Goal: Book appointment/travel/reservation

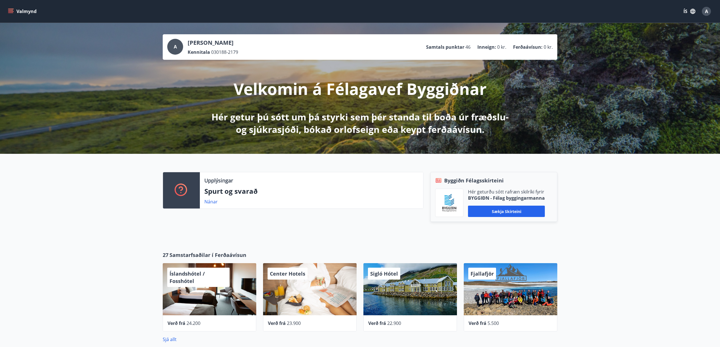
click at [14, 10] on button "Valmynd" at bounding box center [23, 11] width 32 height 10
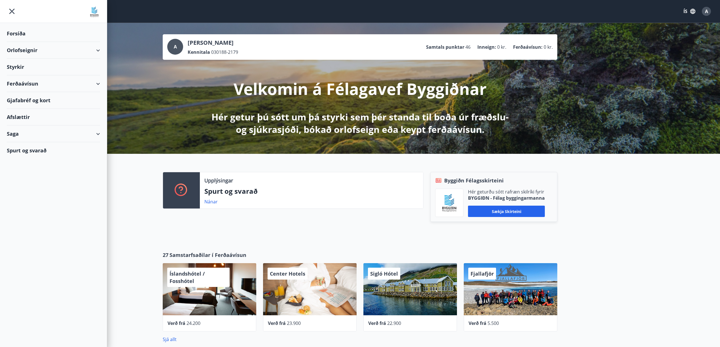
click at [18, 66] on div "Styrkir" at bounding box center [53, 67] width 93 height 17
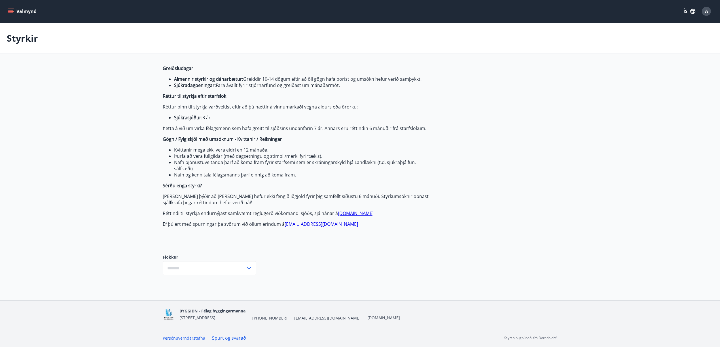
type input "***"
click at [10, 13] on icon "menu" at bounding box center [10, 12] width 5 height 1
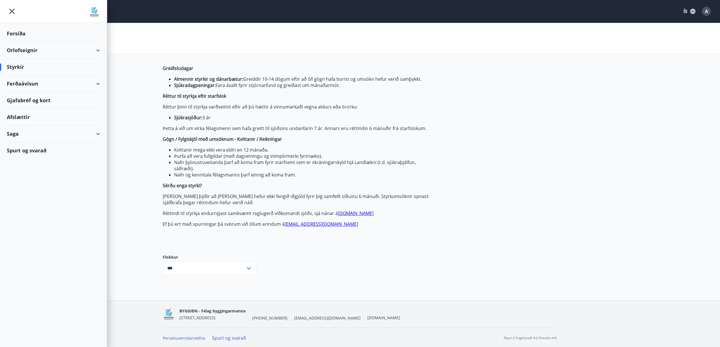
click at [28, 51] on div "Orlofseignir" at bounding box center [53, 50] width 93 height 17
click at [25, 65] on div "Framboð" at bounding box center [53, 65] width 84 height 12
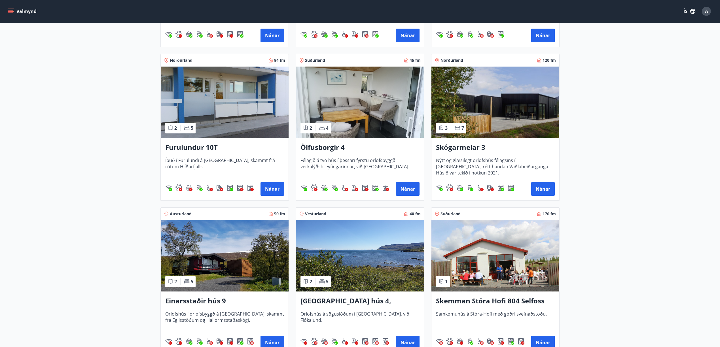
scroll to position [416, 0]
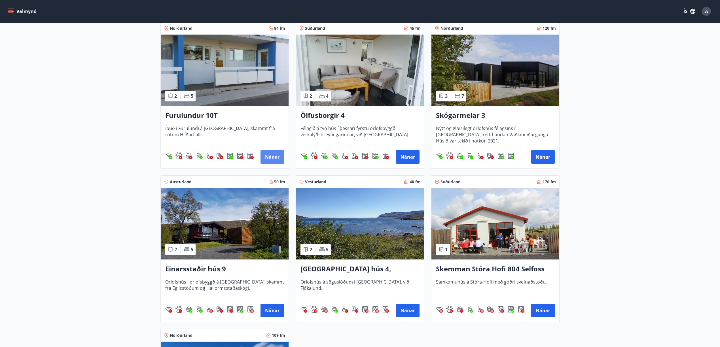
click at [278, 158] on button "Nánar" at bounding box center [272, 157] width 24 height 14
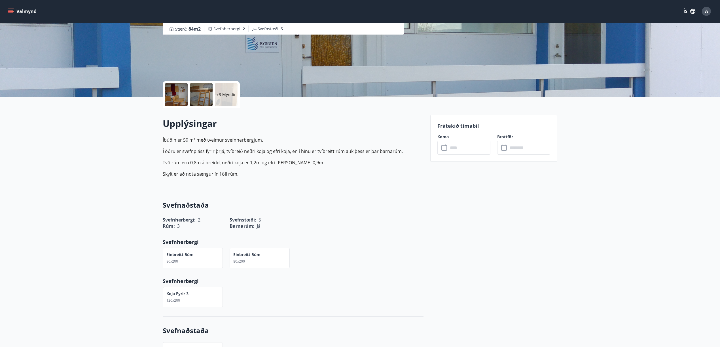
scroll to position [75, 0]
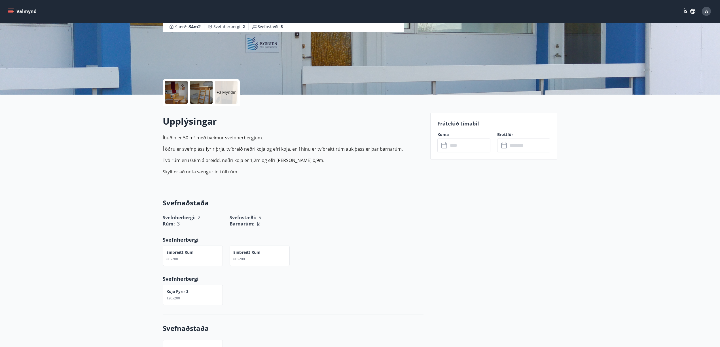
click at [471, 146] on input "text" at bounding box center [469, 146] width 42 height 14
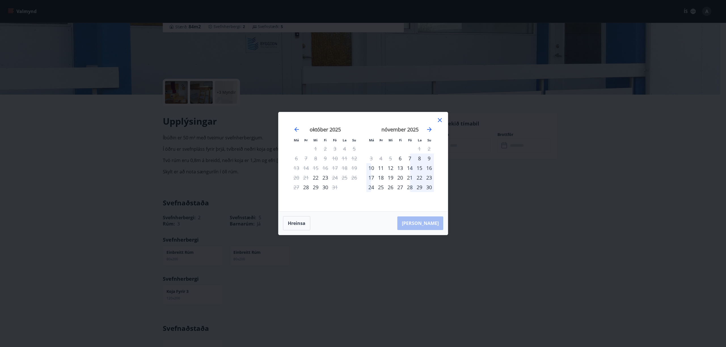
click at [442, 115] on div "Má Þr Mi Fi Fö La Su Má Þr Mi Fi Fö La Su [DATE] 1 2 3 4 5 6 7 8 9 10 11 12 13 …" at bounding box center [362, 161] width 169 height 99
click at [439, 119] on icon at bounding box center [440, 120] width 4 height 4
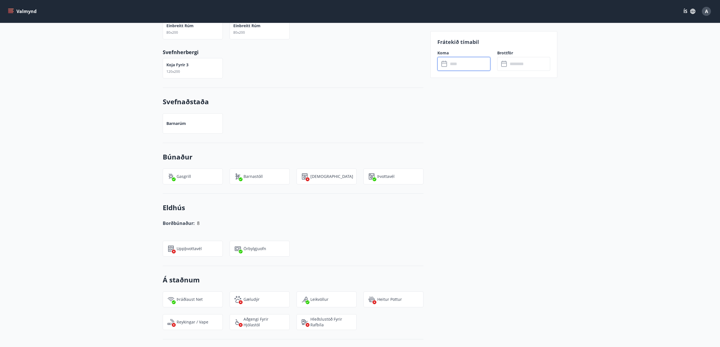
scroll to position [0, 0]
